Goal: Book appointment/travel/reservation

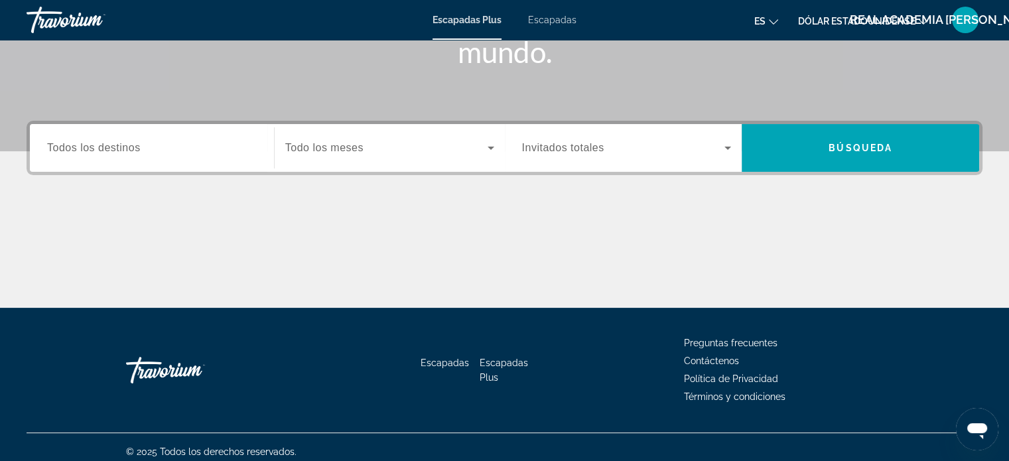
scroll to position [255, 0]
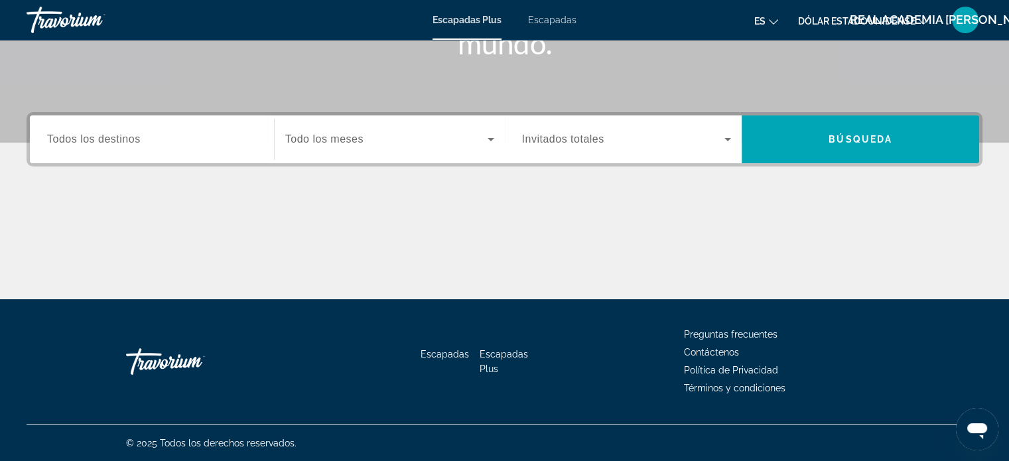
click at [164, 141] on input "Destination Todos los destinos" at bounding box center [152, 140] width 210 height 16
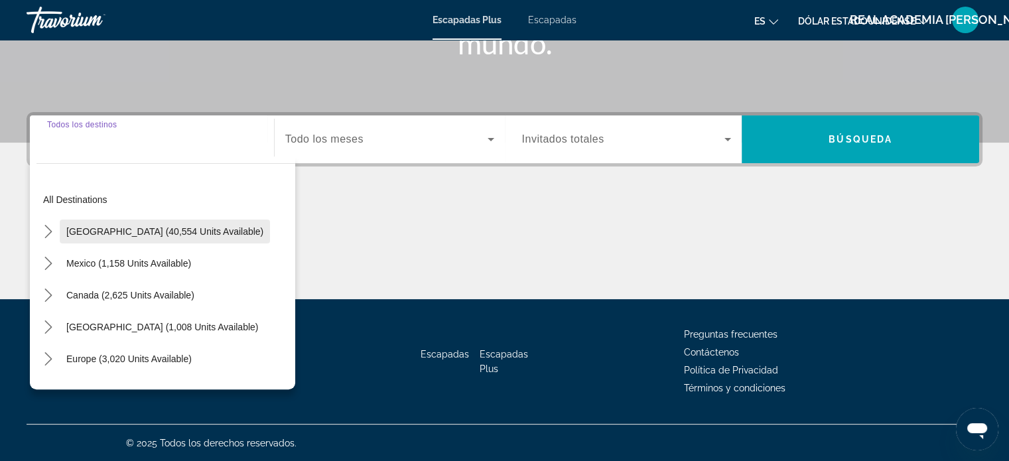
scroll to position [66, 0]
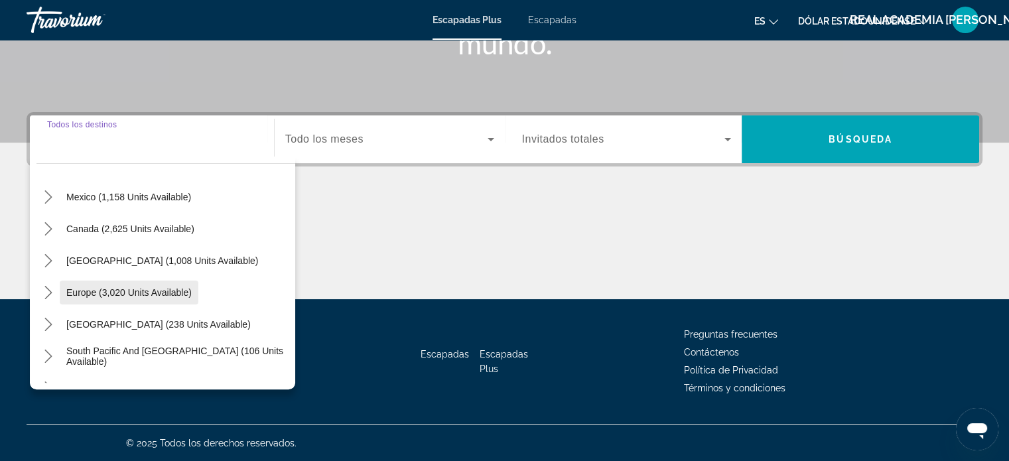
click at [128, 288] on span "Europe (3,020 units available)" at bounding box center [128, 292] width 125 height 11
type input "**********"
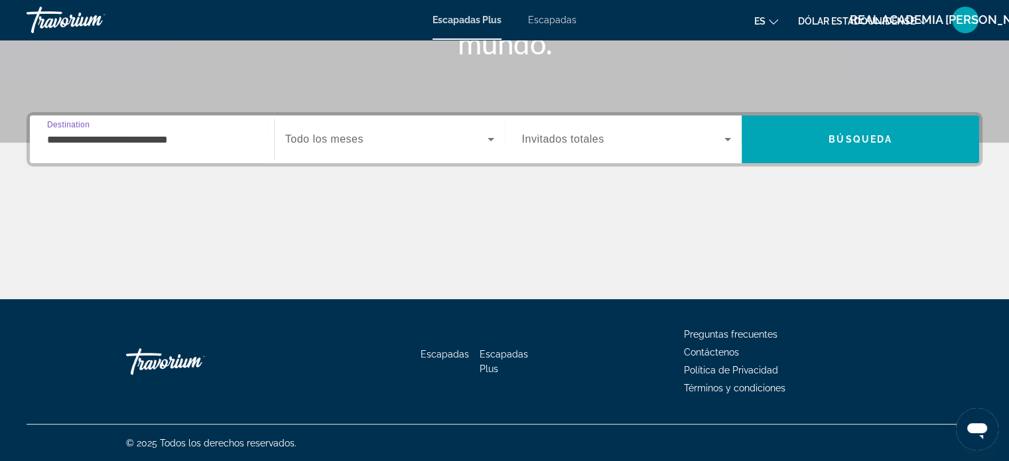
click at [487, 138] on icon "Widget de búsqueda" at bounding box center [490, 139] width 7 height 3
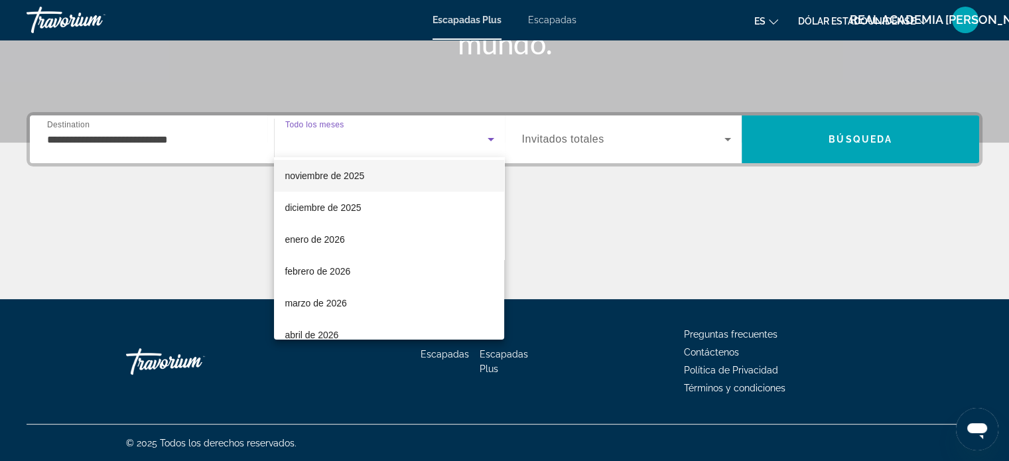
scroll to position [133, 0]
click at [318, 170] on font "enero de 2026" at bounding box center [314, 173] width 60 height 11
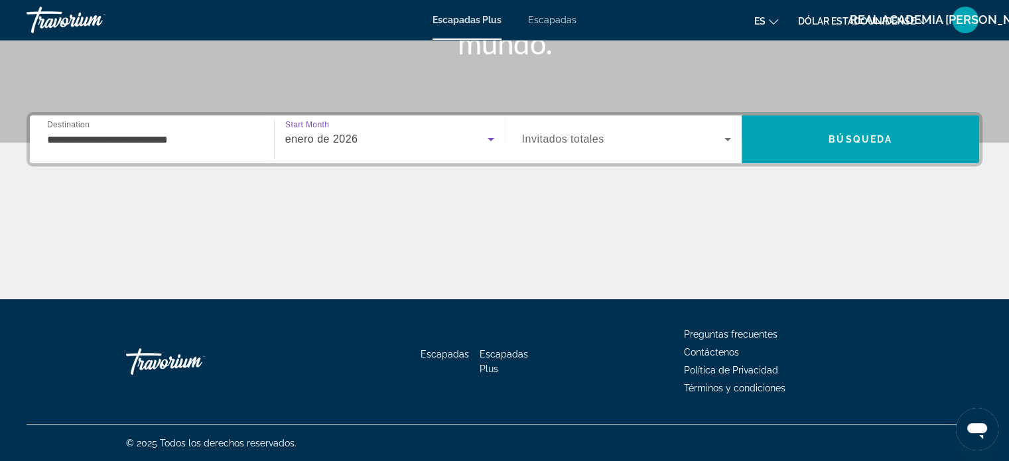
click at [723, 137] on icon "Widget de búsqueda" at bounding box center [727, 139] width 16 height 16
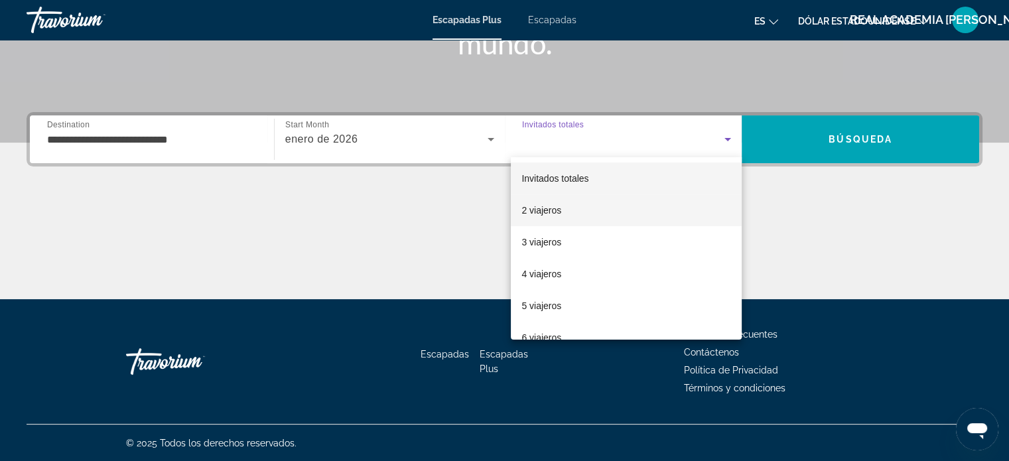
click at [533, 206] on font "2 viajeros" at bounding box center [541, 210] width 40 height 11
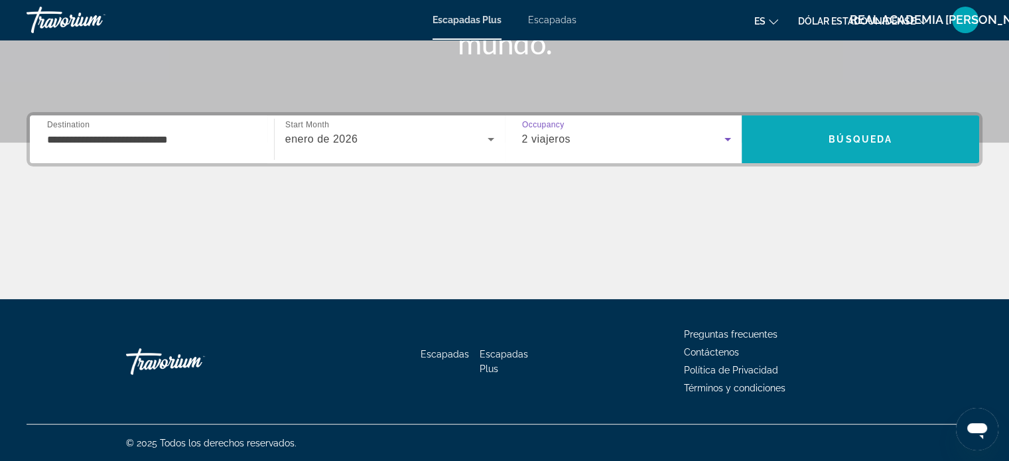
click at [843, 132] on span "Buscar" at bounding box center [859, 139] width 237 height 32
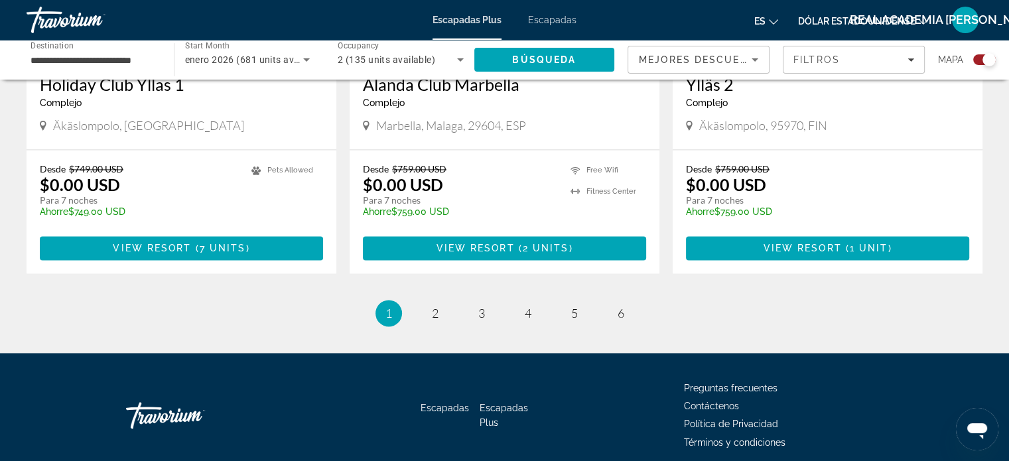
scroll to position [2095, 0]
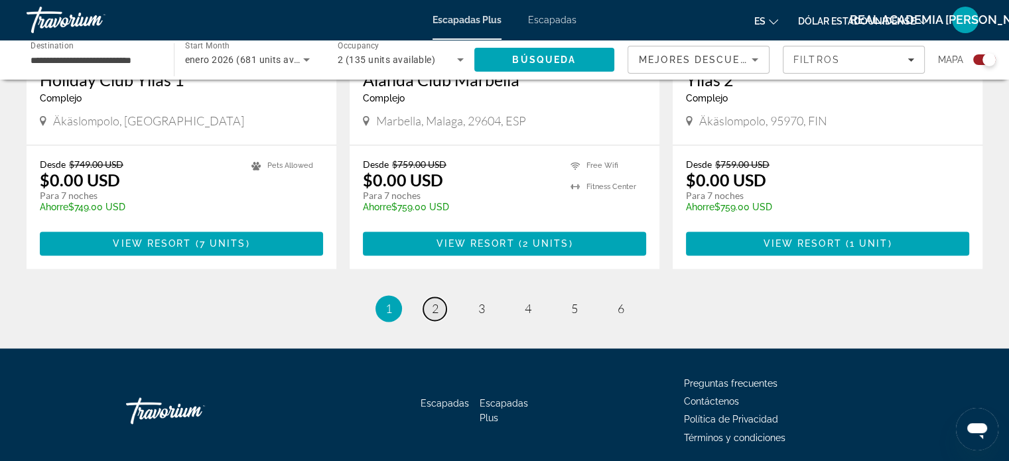
click at [438, 301] on span "2" at bounding box center [435, 308] width 7 height 15
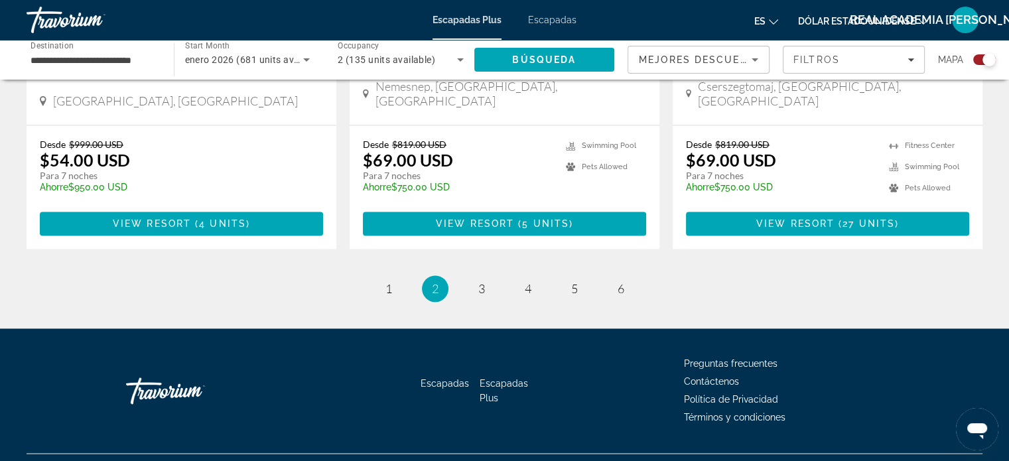
scroll to position [2095, 0]
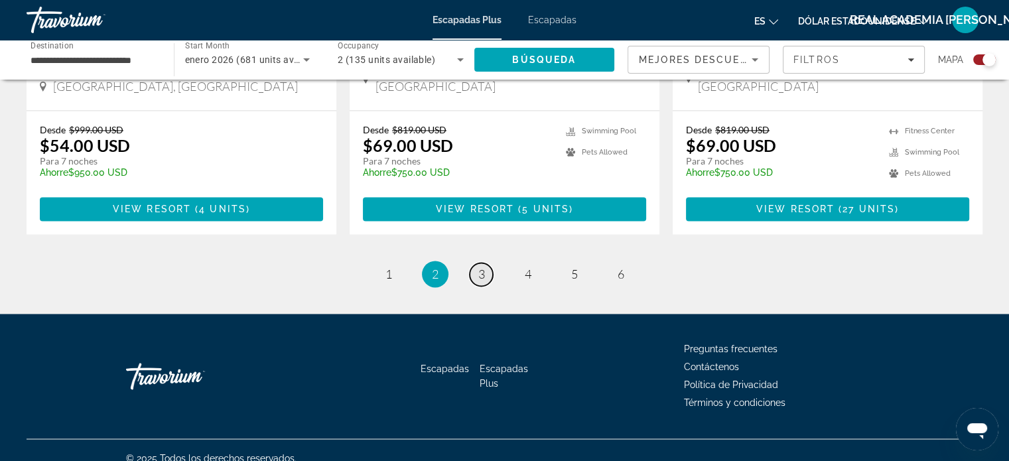
click at [482, 267] on span "3" at bounding box center [481, 274] width 7 height 15
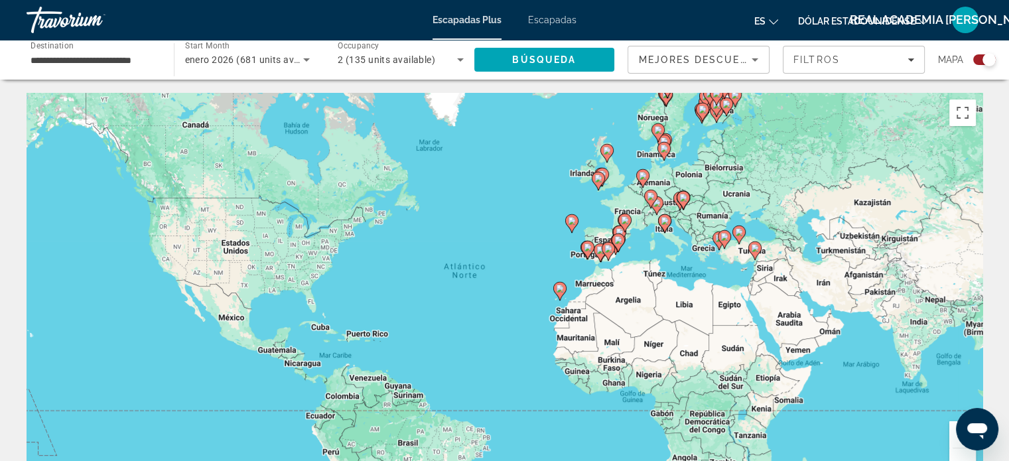
click at [585, 247] on image "Contenido principal" at bounding box center [587, 247] width 8 height 8
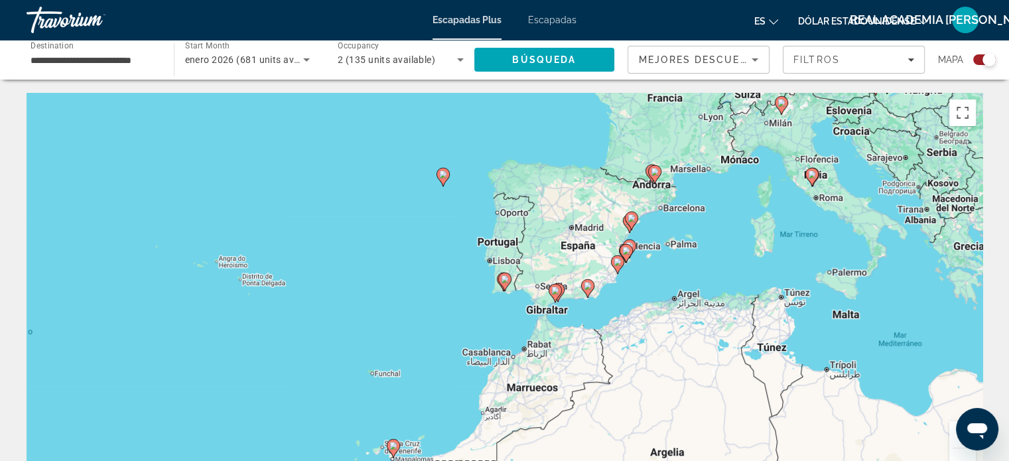
click at [503, 276] on image "Contenido principal" at bounding box center [505, 279] width 8 height 8
type input "**********"
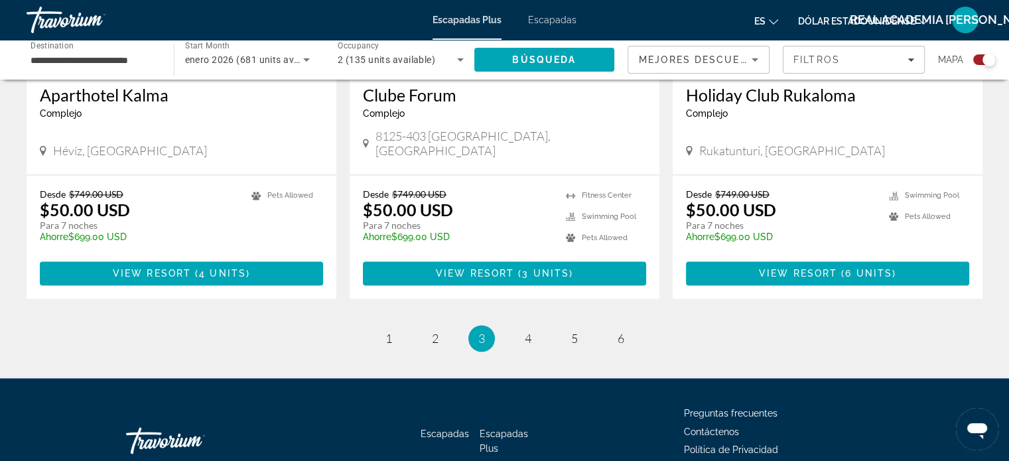
scroll to position [2095, 0]
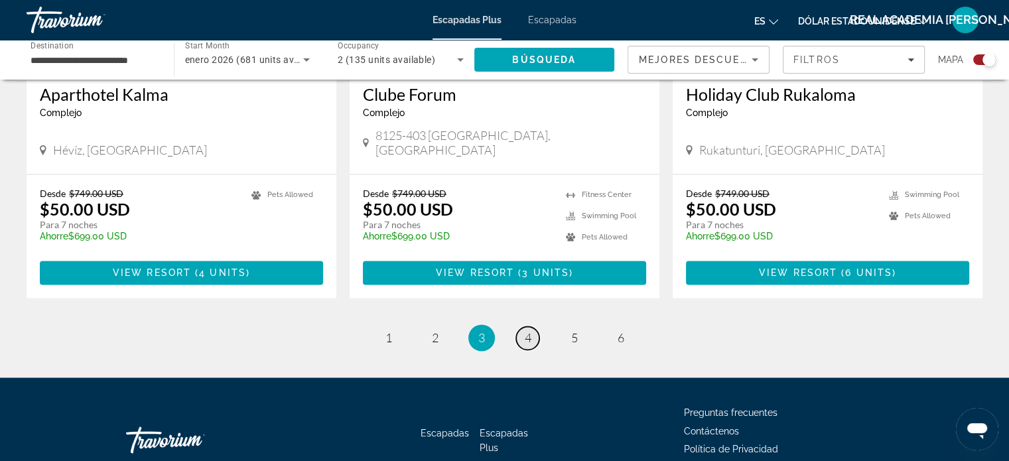
click at [526, 330] on span "4" at bounding box center [527, 337] width 7 height 15
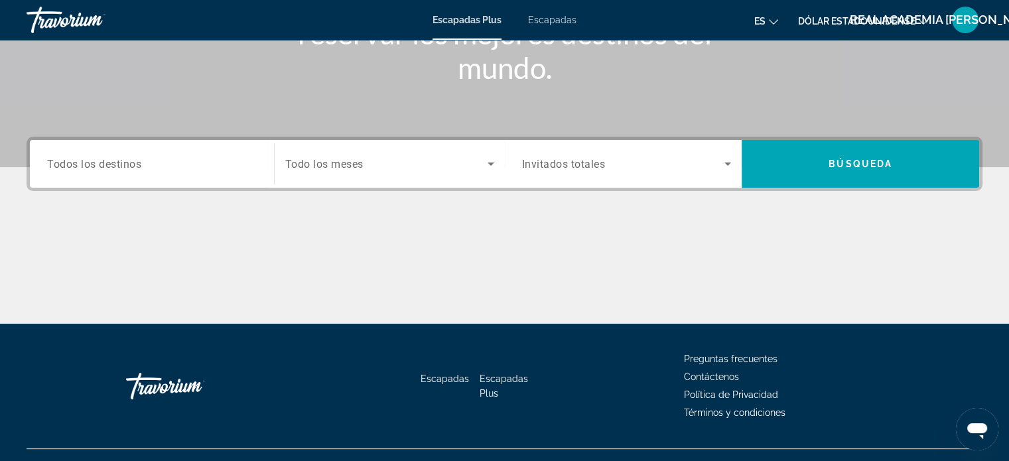
scroll to position [255, 0]
